Goal: Task Accomplishment & Management: Use online tool/utility

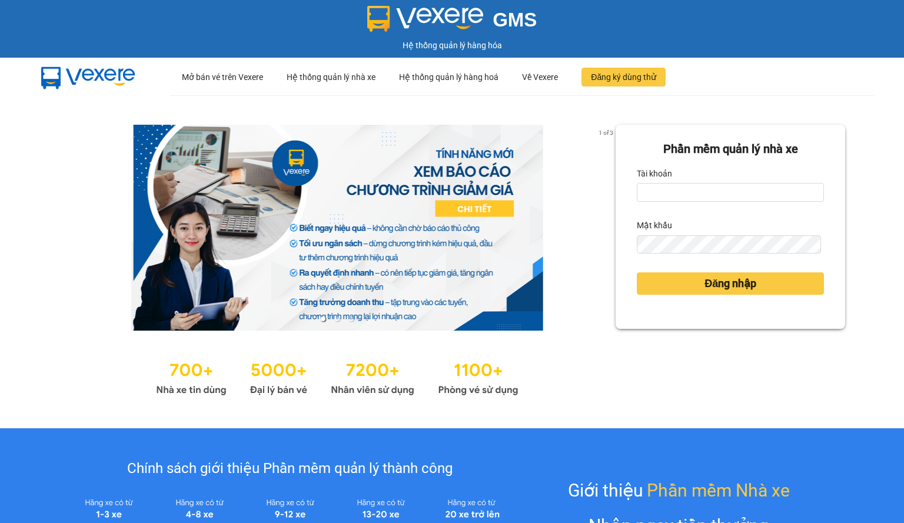
click at [31, 298] on div "1 of 3 Phần mềm quản lý nhà xe Tài khoản Mật khẩu Đăng nhập" at bounding box center [452, 261] width 904 height 333
click at [684, 185] on input "Tài khoản" at bounding box center [730, 192] width 187 height 19
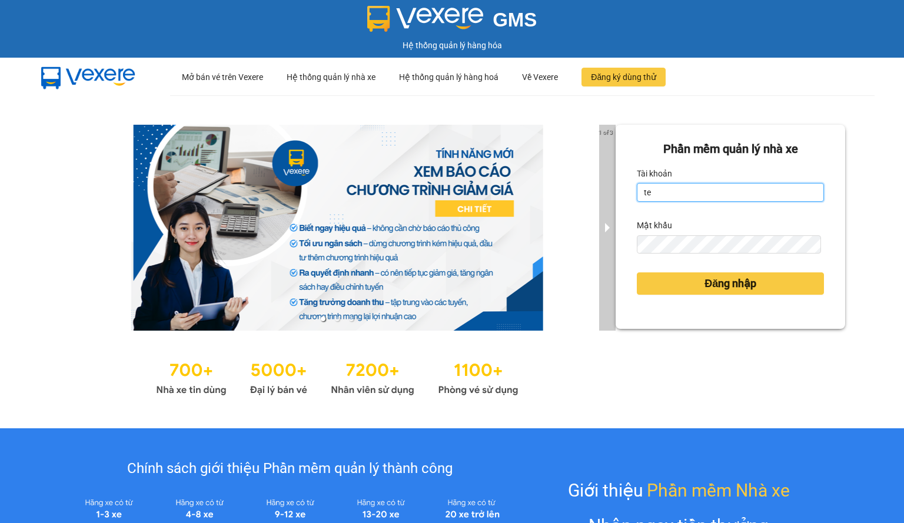
drag, startPoint x: 675, startPoint y: 198, endPoint x: 608, endPoint y: 201, distance: 67.1
click at [608, 201] on div "1 of 3 Phần mềm quản lý nhà xe Tài khoản te Mật khẩu Đăng nhập" at bounding box center [452, 261] width 904 height 333
type input "phongtran.vxr"
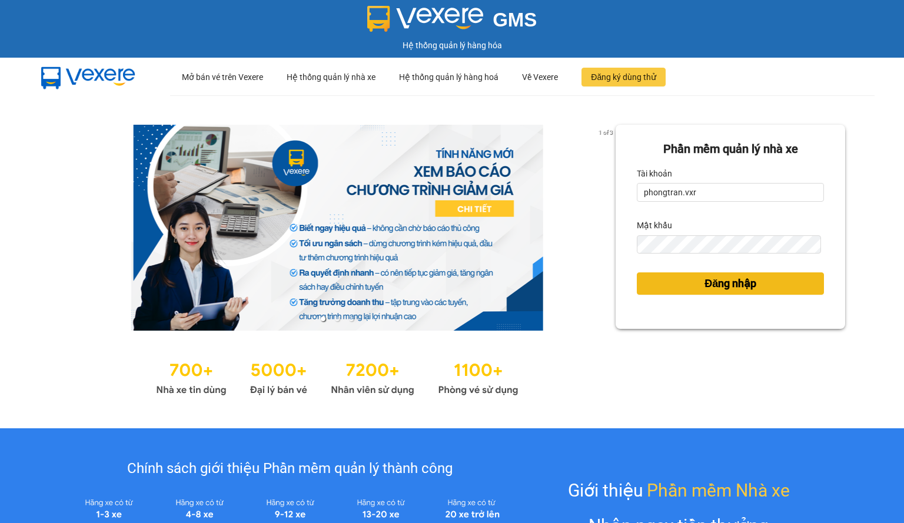
click at [719, 294] on button "Đăng nhập" at bounding box center [730, 283] width 187 height 22
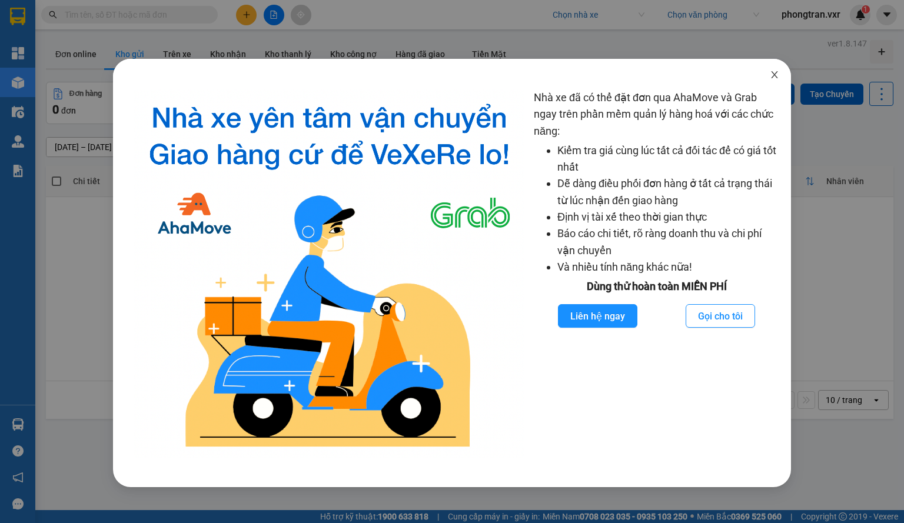
click at [773, 79] on icon "close" at bounding box center [773, 74] width 9 height 9
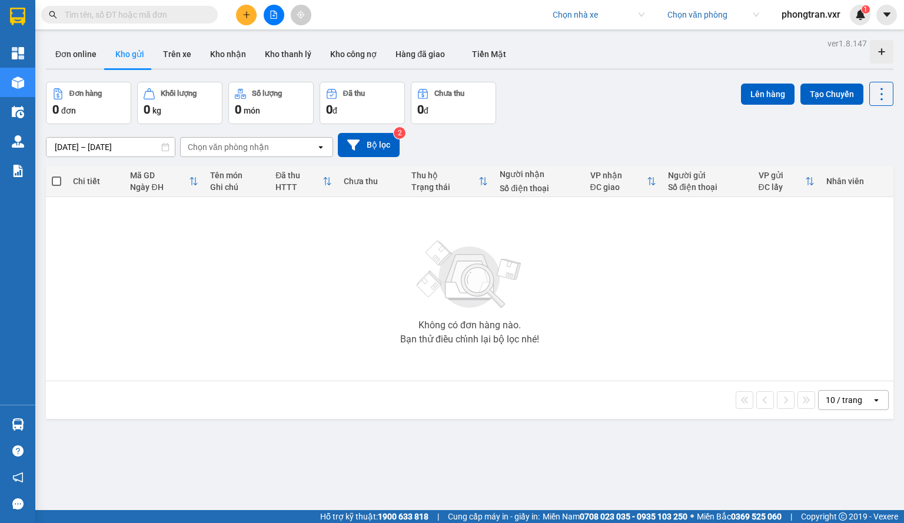
click at [592, 27] on div "Kết quả tìm kiếm ( 0 ) Bộ lọc No Data Chọn nhà xe Chọn văn phòng phongtran.vxr 1" at bounding box center [452, 14] width 904 height 29
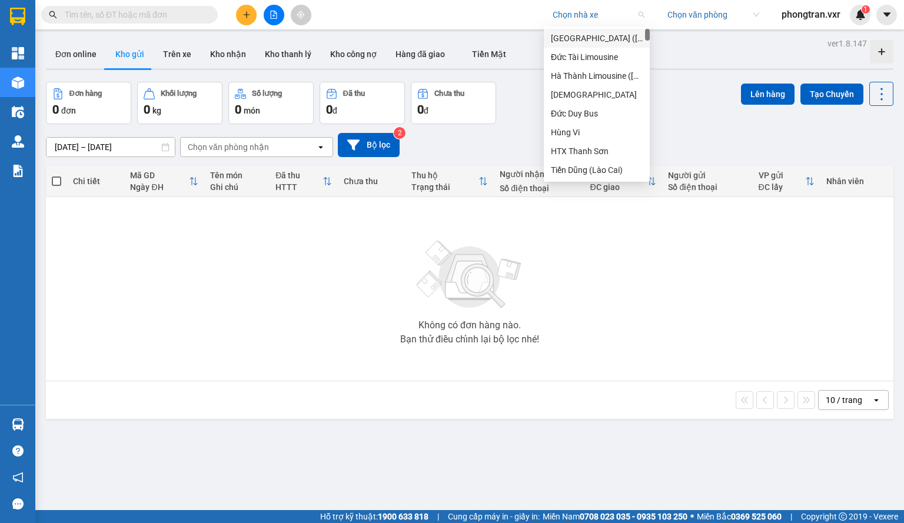
click at [586, 16] on input "search" at bounding box center [594, 15] width 84 height 18
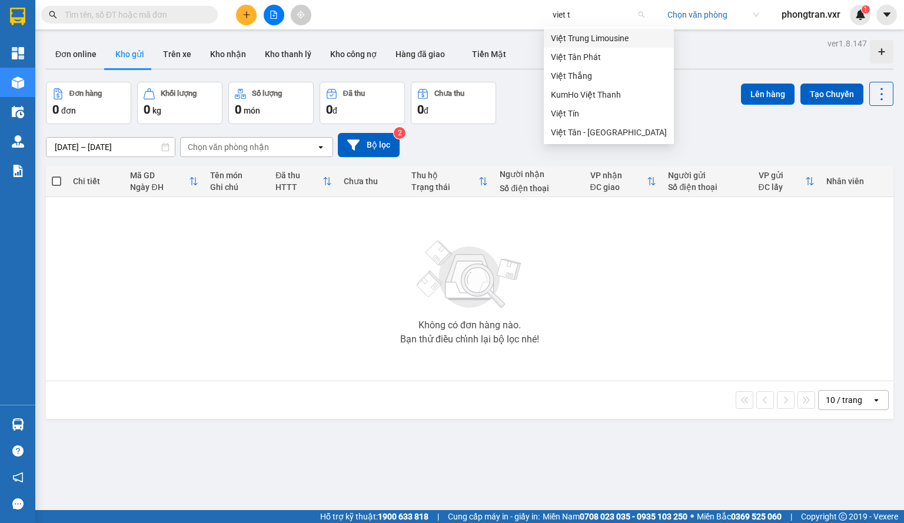
type input "viet ta"
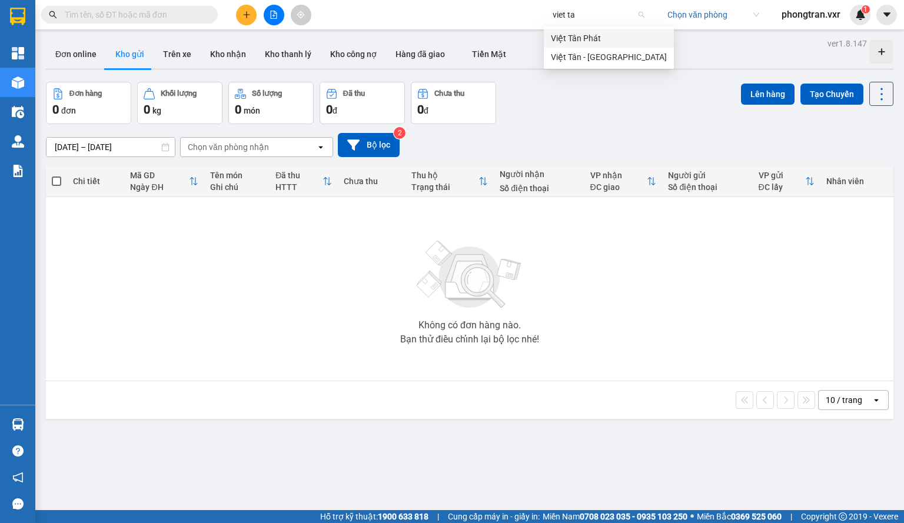
click at [592, 32] on div "Việt Tân Phát" at bounding box center [609, 38] width 116 height 13
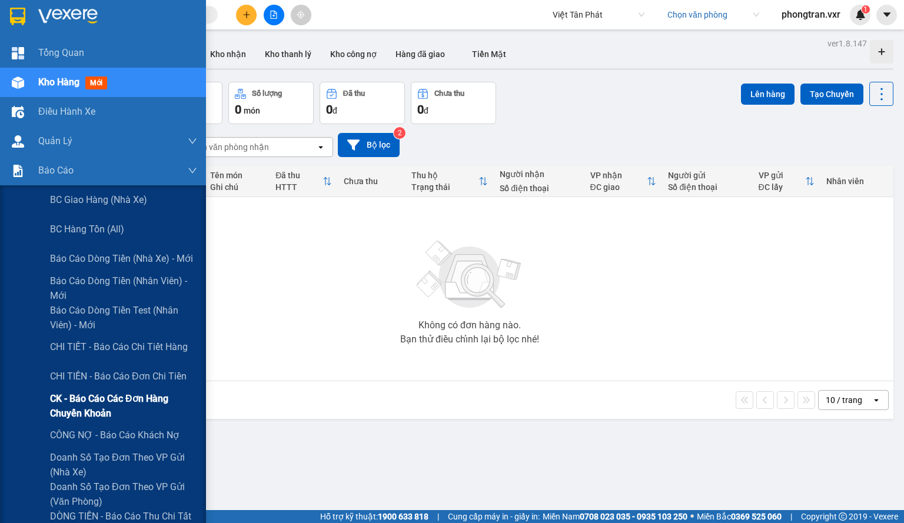
click at [128, 412] on span "CK - Báo cáo các đơn hàng chuyển khoản" at bounding box center [123, 405] width 147 height 29
